Goal: Task Accomplishment & Management: Complete application form

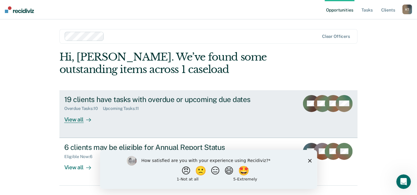
click at [79, 118] on div "View all" at bounding box center [81, 117] width 34 height 12
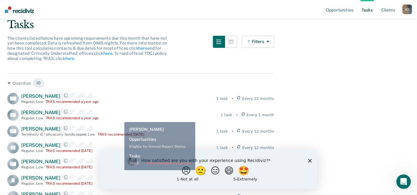
scroll to position [55, 0]
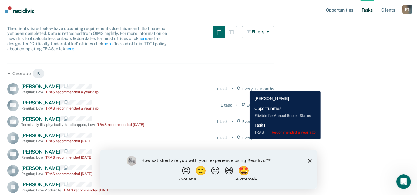
click at [240, 87] on icon at bounding box center [238, 88] width 3 height 5
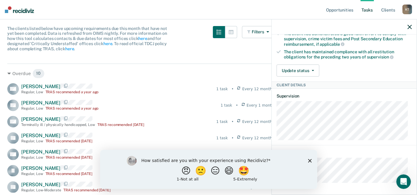
scroll to position [82, 0]
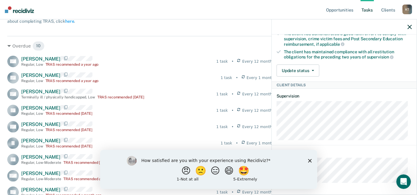
click at [310, 160] on polygon "Close survey" at bounding box center [309, 161] width 4 height 4
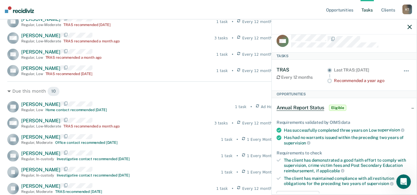
scroll to position [0, 0]
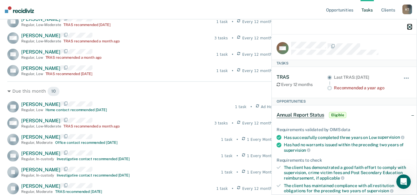
click at [411, 28] on icon "button" at bounding box center [409, 27] width 4 height 4
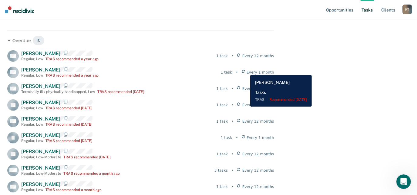
scroll to position [55, 0]
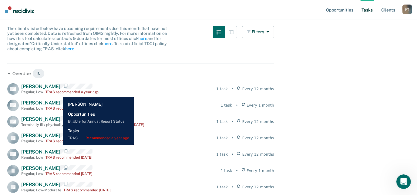
click at [58, 92] on div "TRAS recommended a year ago" at bounding box center [71, 92] width 53 height 4
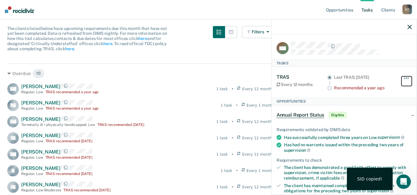
click at [403, 79] on button "button" at bounding box center [406, 81] width 10 height 10
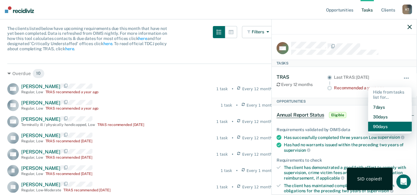
click at [382, 124] on button "90 days" at bounding box center [390, 127] width 44 height 10
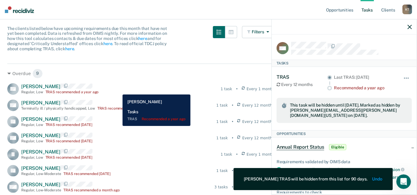
click at [118, 90] on div "FG [PERSON_NAME] Regular , Low TRAS recommended a year ago 1 task • Every 1 mon…" at bounding box center [140, 89] width 267 height 12
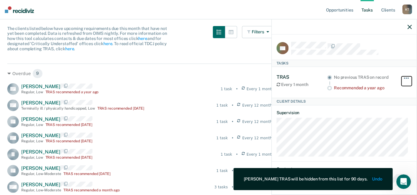
click at [404, 78] on button "button" at bounding box center [406, 81] width 10 height 10
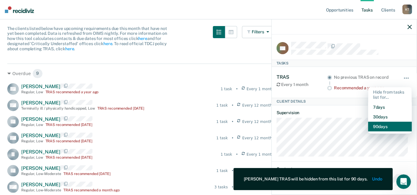
click at [383, 127] on button "90 days" at bounding box center [390, 127] width 44 height 10
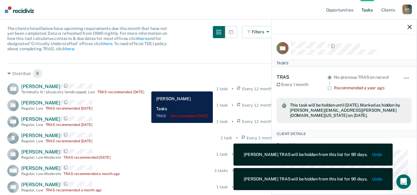
click at [144, 87] on div "[PERSON_NAME] Terminally ill / physically handicapped , [PERSON_NAME] TRAS reco…" at bounding box center [82, 89] width 123 height 11
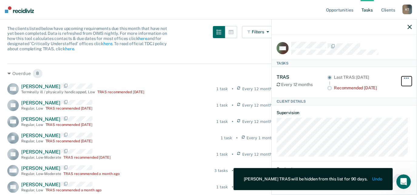
click at [403, 76] on button "button" at bounding box center [406, 81] width 10 height 10
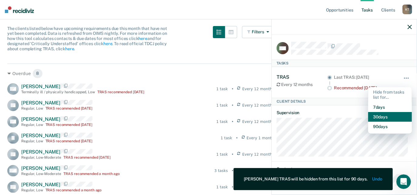
click at [382, 117] on button "30 days" at bounding box center [390, 117] width 44 height 10
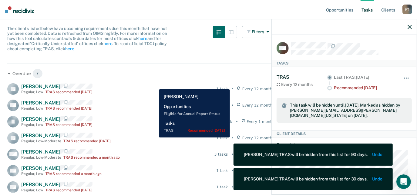
click at [154, 85] on div "CL [PERSON_NAME] Regular , Low TRAS recommended [DATE] 1 task • Every 12 months" at bounding box center [140, 89] width 267 height 12
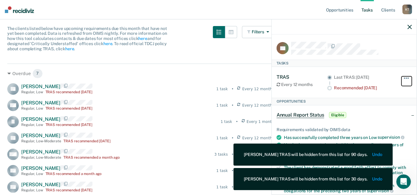
click at [401, 79] on button "button" at bounding box center [406, 81] width 10 height 10
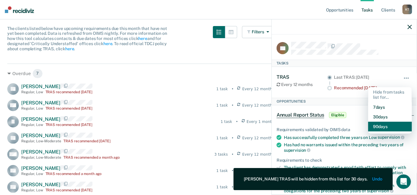
click at [383, 125] on button "90 days" at bounding box center [390, 127] width 44 height 10
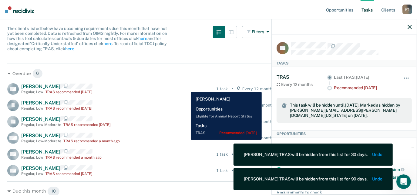
click at [186, 87] on div "CW [PERSON_NAME] Regular , Low TRAS recommended [DATE] 1 task • Every 12 months" at bounding box center [140, 89] width 267 height 12
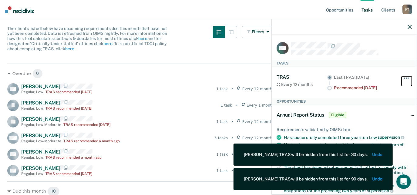
click at [401, 80] on button "button" at bounding box center [406, 81] width 10 height 10
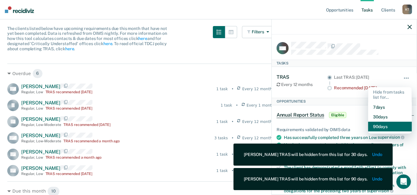
click at [400, 124] on button "90 days" at bounding box center [390, 127] width 44 height 10
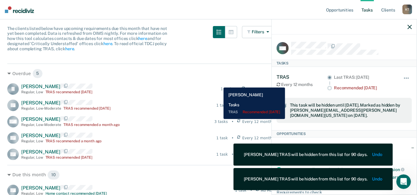
click at [219, 83] on div "[PERSON_NAME] [PERSON_NAME] Regular , Low TRAS recommended [DATE] 1 task • Ever…" at bounding box center [140, 89] width 267 height 12
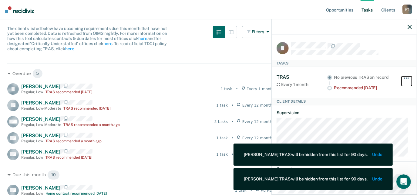
click at [401, 76] on button "button" at bounding box center [406, 81] width 10 height 10
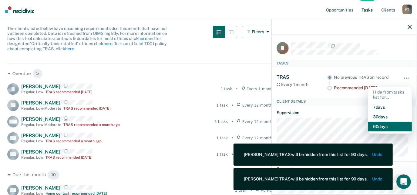
drag, startPoint x: 392, startPoint y: 121, endPoint x: 387, endPoint y: 118, distance: 6.3
click at [392, 122] on button "90 days" at bounding box center [390, 127] width 44 height 10
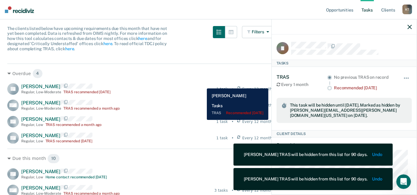
click at [202, 84] on div "CL [PERSON_NAME] Regular , Low-Moderate TRAS recommended [DATE] 1 task • Every …" at bounding box center [140, 89] width 267 height 12
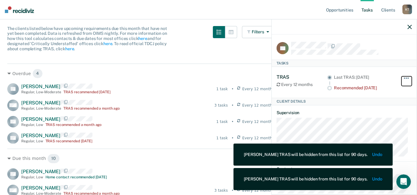
click at [402, 76] on button "button" at bounding box center [406, 81] width 10 height 10
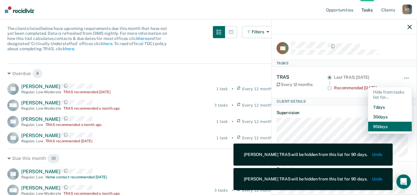
click at [390, 125] on button "90 days" at bounding box center [390, 127] width 44 height 10
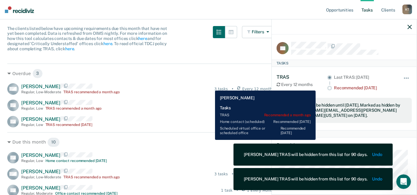
click at [210, 86] on div "[PERSON_NAME] Regular , Low-Moderate TRAS recommended a month ago 3 tasks • Eve…" at bounding box center [140, 89] width 267 height 12
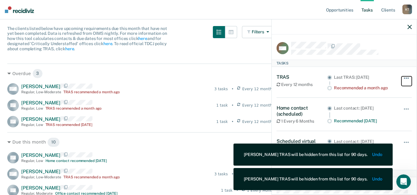
click at [401, 76] on button "button" at bounding box center [406, 81] width 10 height 10
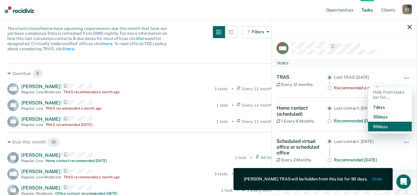
click at [395, 127] on button "90 days" at bounding box center [390, 127] width 44 height 10
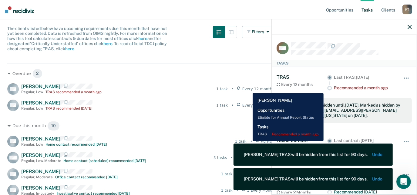
click at [248, 88] on div "Every 12 months" at bounding box center [255, 88] width 37 height 5
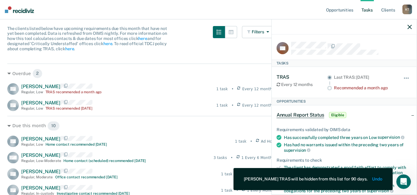
click at [401, 75] on div "Hide from tasks list for... 7 days 30 days 90 days" at bounding box center [406, 82] width 10 height 16
click at [401, 80] on button "button" at bounding box center [406, 81] width 10 height 10
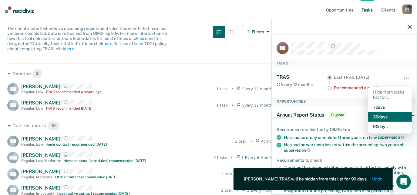
click at [383, 113] on button "30 days" at bounding box center [390, 117] width 44 height 10
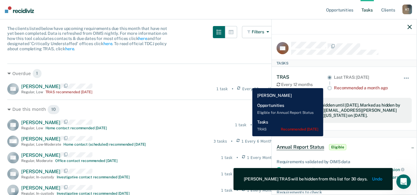
click at [247, 84] on div "RK [PERSON_NAME] Regular , Low TRAS recommended [DATE] 1 task • Every 12 months" at bounding box center [140, 89] width 267 height 12
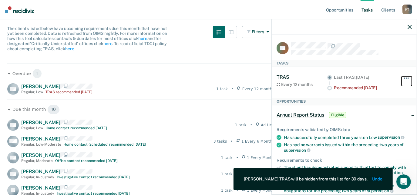
click at [402, 78] on button "button" at bounding box center [406, 81] width 10 height 10
click at [327, 88] on icon at bounding box center [329, 88] width 5 height 5
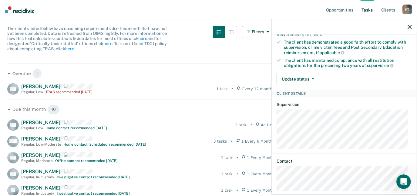
scroll to position [134, 0]
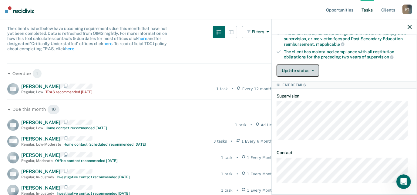
click at [305, 69] on button "Update status" at bounding box center [297, 71] width 43 height 12
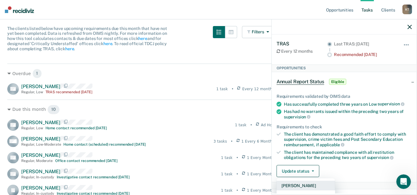
scroll to position [24, 0]
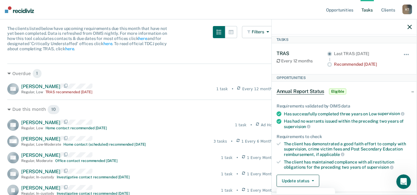
click at [336, 91] on span "Eligible" at bounding box center [337, 91] width 17 height 6
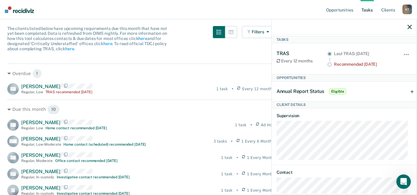
click at [336, 92] on span "Eligible" at bounding box center [337, 91] width 17 height 6
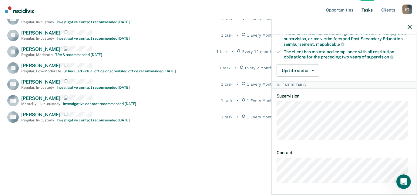
scroll to position [214, 0]
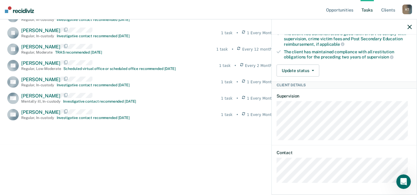
click at [205, 149] on div "Overdue 1 RK [PERSON_NAME] Regular , Low TRAS recommended [DATE] 1 task • Every…" at bounding box center [140, 50] width 267 height 289
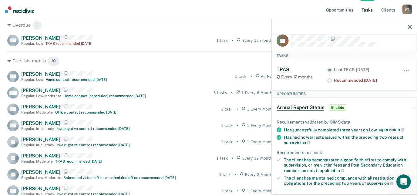
scroll to position [0, 0]
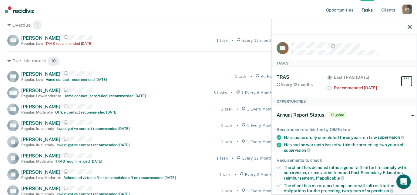
click at [402, 77] on button "button" at bounding box center [406, 81] width 10 height 10
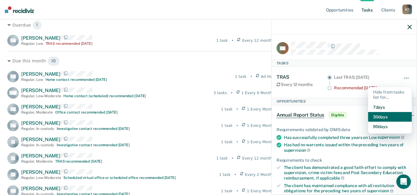
click at [387, 112] on button "30 days" at bounding box center [390, 117] width 44 height 10
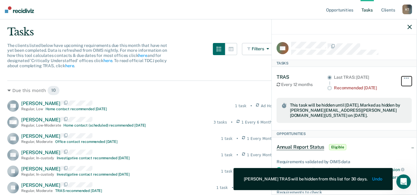
scroll to position [21, 0]
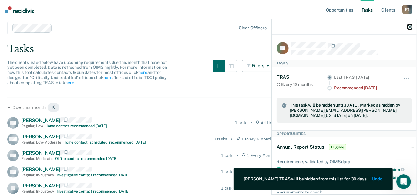
click at [410, 28] on icon "button" at bounding box center [409, 27] width 4 height 4
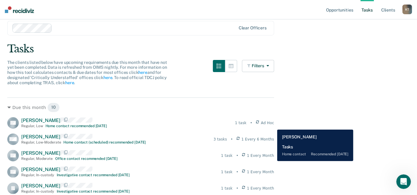
click at [272, 125] on span "Ad Hoc" at bounding box center [267, 122] width 13 height 5
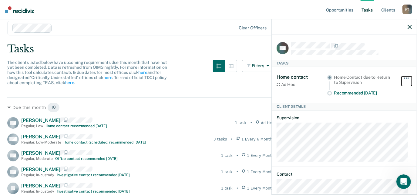
click at [401, 80] on button "button" at bounding box center [406, 81] width 10 height 10
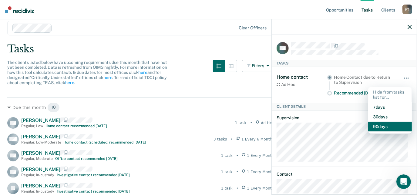
click at [384, 123] on button "90 days" at bounding box center [390, 127] width 44 height 10
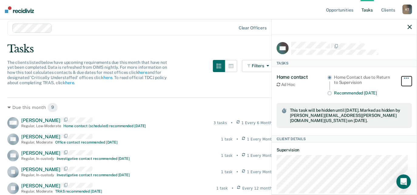
click at [401, 80] on button "button" at bounding box center [406, 81] width 10 height 10
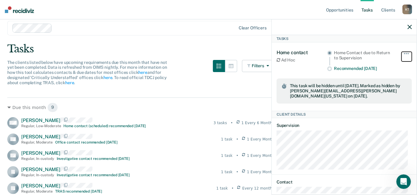
scroll to position [0, 0]
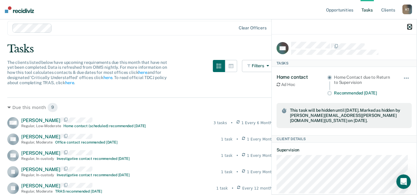
click at [410, 26] on icon "button" at bounding box center [409, 27] width 4 height 4
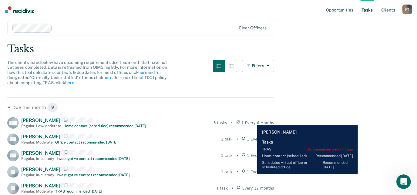
click at [252, 120] on span "1 Every 6 Months" at bounding box center [257, 122] width 33 height 5
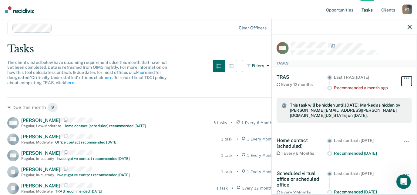
click at [401, 80] on button "button" at bounding box center [406, 81] width 10 height 10
click at [202, 101] on div "Due this month 9 [PERSON_NAME] Regular , Low-Moderate Home contact (scheduled) …" at bounding box center [140, 179] width 267 height 162
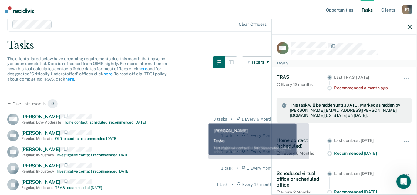
scroll to position [23, 0]
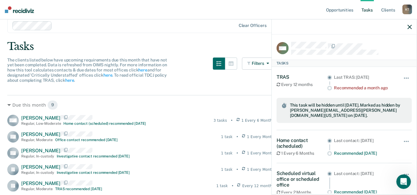
click at [412, 28] on div at bounding box center [343, 26] width 145 height 15
click at [408, 25] on icon "button" at bounding box center [409, 27] width 4 height 4
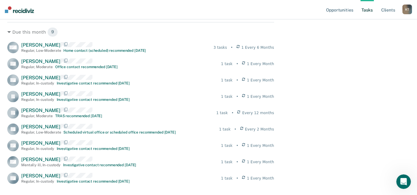
scroll to position [106, 0]
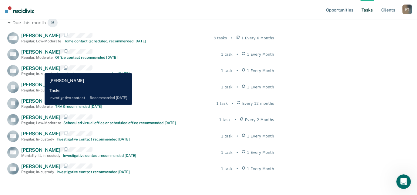
click at [40, 69] on span "[PERSON_NAME]" at bounding box center [40, 68] width 39 height 6
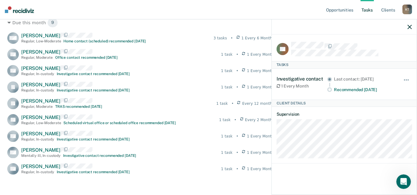
click at [193, 64] on div "[PERSON_NAME] Regular , Low-Moderate Home contact (scheduled) recommended [DATE…" at bounding box center [140, 103] width 267 height 142
click at [411, 27] on icon "button" at bounding box center [409, 27] width 4 height 4
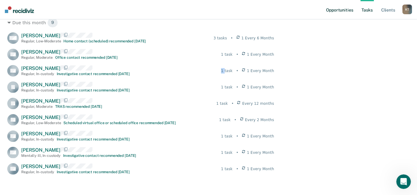
click at [341, 13] on link "Opportunities" at bounding box center [338, 9] width 29 height 19
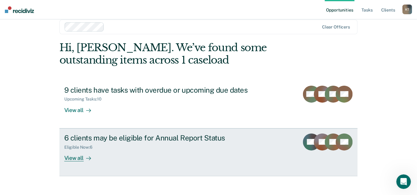
scroll to position [15, 0]
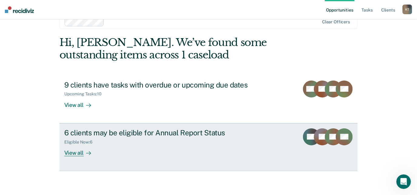
click at [175, 154] on div "6 clients may be eligible for Annual Report Status Eligible Now : 6 View all" at bounding box center [177, 142] width 227 height 28
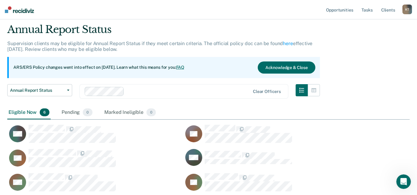
scroll to position [55, 0]
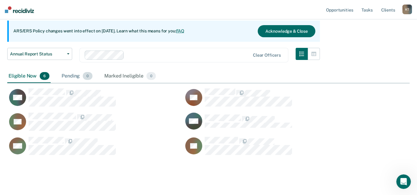
click at [74, 77] on div "Pending 0" at bounding box center [76, 76] width 33 height 13
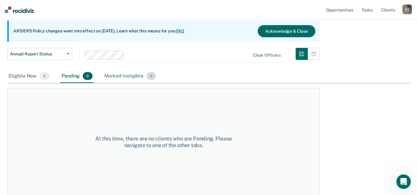
click at [134, 77] on div "Marked Ineligible 0" at bounding box center [130, 76] width 54 height 13
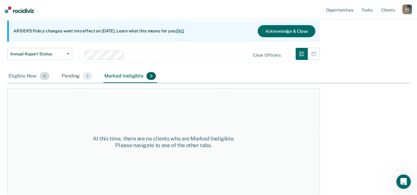
click at [20, 73] on div "Eligible Now 6" at bounding box center [28, 76] width 43 height 13
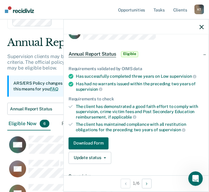
scroll to position [27, 0]
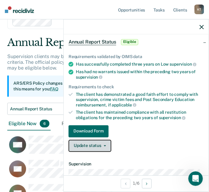
click at [92, 148] on button "Update status" at bounding box center [89, 146] width 43 height 12
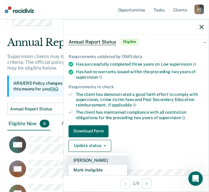
click at [108, 163] on button "[PERSON_NAME]" at bounding box center [97, 161] width 58 height 10
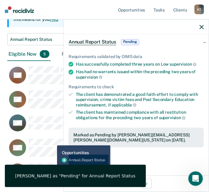
scroll to position [110, 0]
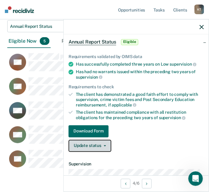
click at [89, 144] on button "Update status" at bounding box center [89, 146] width 43 height 12
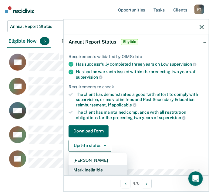
drag, startPoint x: 102, startPoint y: 170, endPoint x: 99, endPoint y: 170, distance: 3.0
click at [99, 170] on button "Mark Ineligible" at bounding box center [97, 170] width 58 height 10
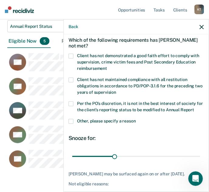
click at [74, 102] on label "Per the PO’s discretion, it is not in the best interest of society for the clie…" at bounding box center [135, 107] width 135 height 13
click at [194, 108] on input "Per the PO’s discretion, it is not in the best interest of society for the clie…" at bounding box center [194, 108] width 0 height 0
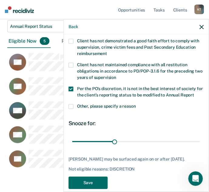
scroll to position [50, 0]
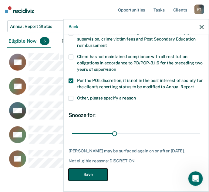
click at [93, 174] on button "Save" at bounding box center [87, 175] width 39 height 12
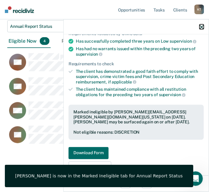
click at [200, 29] on icon "button" at bounding box center [201, 27] width 4 height 4
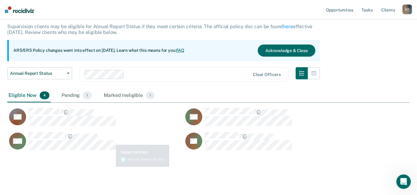
scroll to position [39, 0]
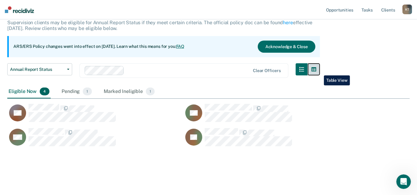
click at [316, 71] on icon "button" at bounding box center [313, 69] width 5 height 5
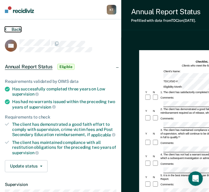
click at [5, 32] on button "Back" at bounding box center [13, 29] width 16 height 5
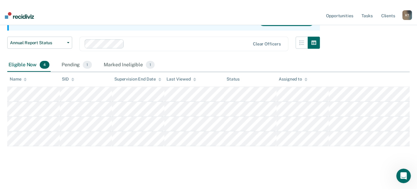
scroll to position [61, 0]
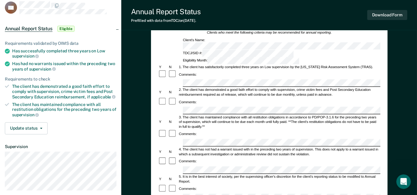
scroll to position [27, 0]
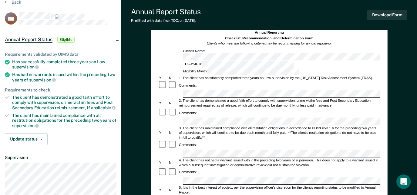
click at [117, 38] on div "Annual Report Status Eligible" at bounding box center [60, 39] width 121 height 19
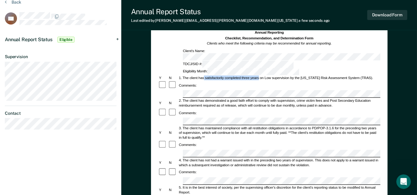
drag, startPoint x: 204, startPoint y: 61, endPoint x: 258, endPoint y: 61, distance: 54.5
click at [258, 76] on div "1. The client has satisfactorily completed three years on Low supervision by th…" at bounding box center [279, 78] width 202 height 5
copy div "satisfactorily completed three years"
